Goal: Find specific page/section: Find specific page/section

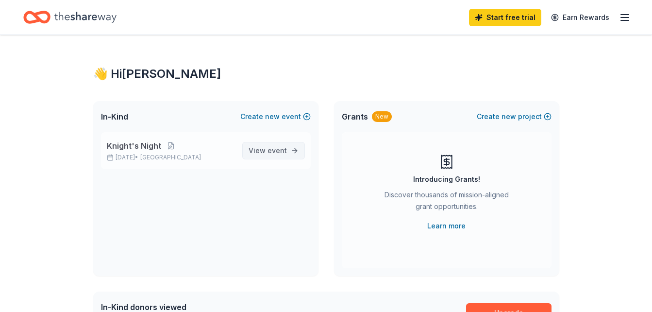
click at [275, 150] on span "event" at bounding box center [276, 150] width 19 height 8
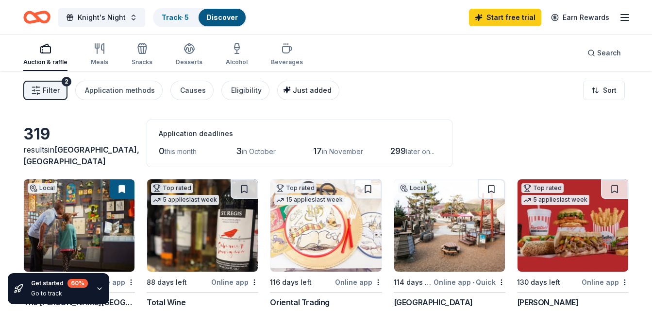
click at [292, 85] on div "Just added" at bounding box center [309, 90] width 45 height 12
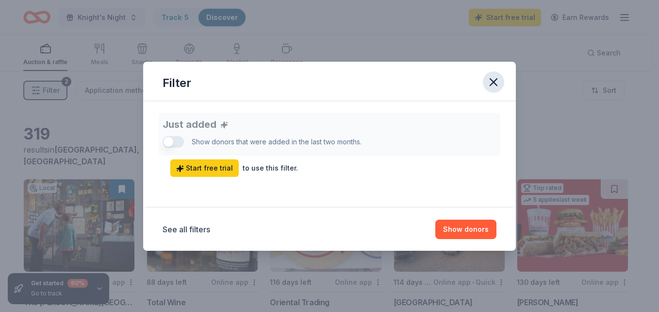
click at [494, 83] on icon "button" at bounding box center [493, 82] width 7 height 7
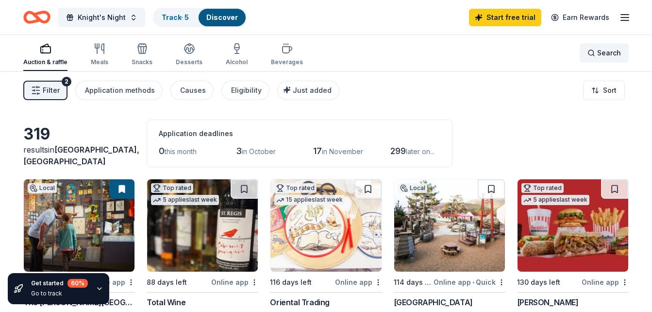
click at [603, 54] on span "Search" at bounding box center [609, 53] width 24 height 12
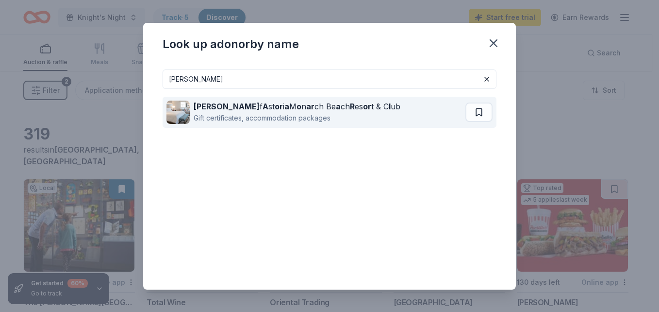
type input "waldor"
click at [315, 113] on div "Gift certificates, accommodation packages" at bounding box center [297, 118] width 207 height 12
drag, startPoint x: 159, startPoint y: 101, endPoint x: 361, endPoint y: 103, distance: 201.4
click at [361, 103] on div "waldor Waldor f A st or i a M o n ar ch Be a ch R es or t & C l ub Gift certifi…" at bounding box center [329, 176] width 373 height 228
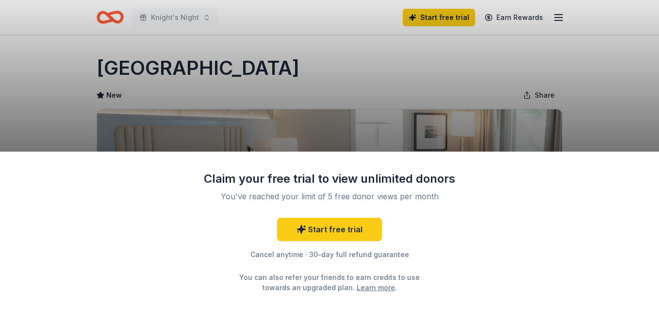
click at [651, 63] on div "Claim your free trial to view unlimited donors You've reached your limit of 5 f…" at bounding box center [329, 156] width 659 height 312
